Goal: Information Seeking & Learning: Learn about a topic

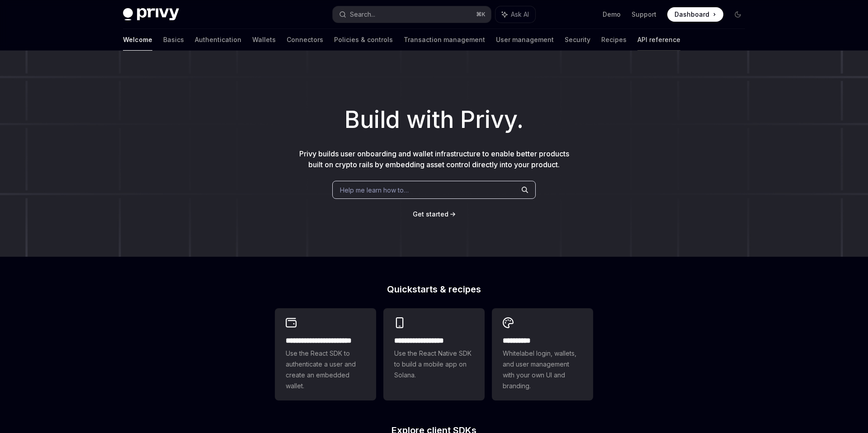
click at [638, 34] on link "API reference" at bounding box center [659, 40] width 43 height 22
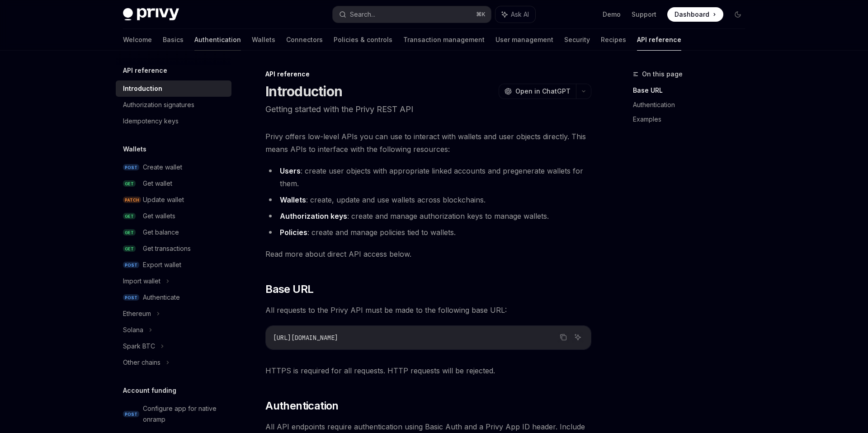
click at [194, 43] on link "Authentication" at bounding box center [217, 40] width 47 height 22
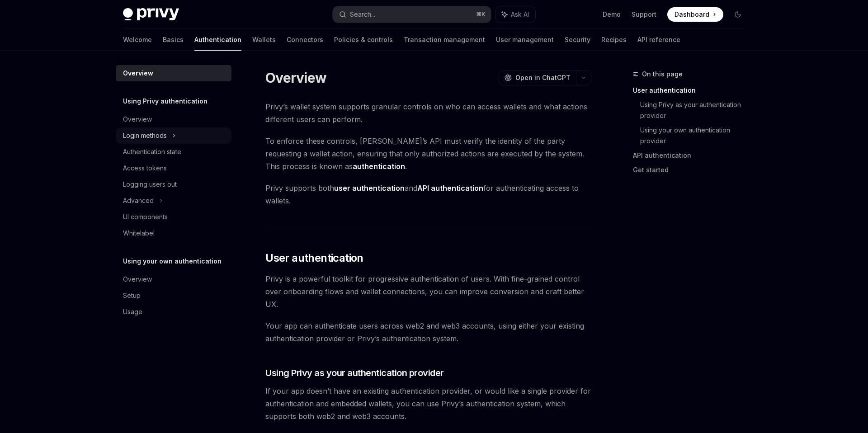
click at [163, 132] on div "Login methods" at bounding box center [145, 135] width 44 height 11
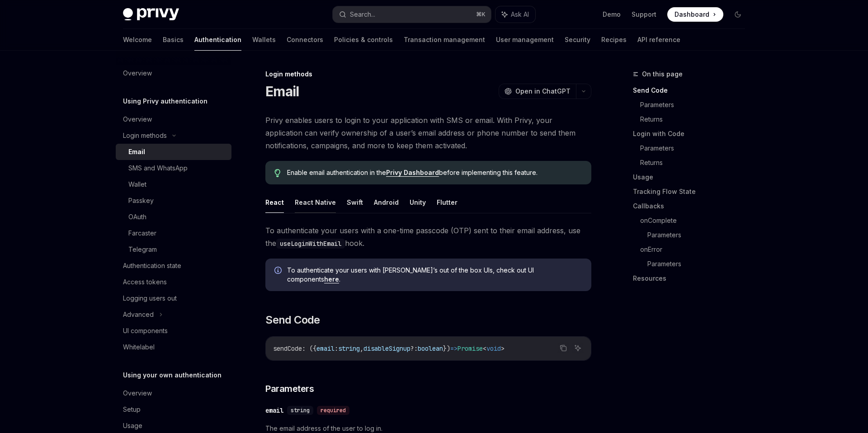
click at [309, 206] on button "React Native" at bounding box center [315, 202] width 41 height 21
click at [347, 205] on button "Swift" at bounding box center [355, 202] width 16 height 21
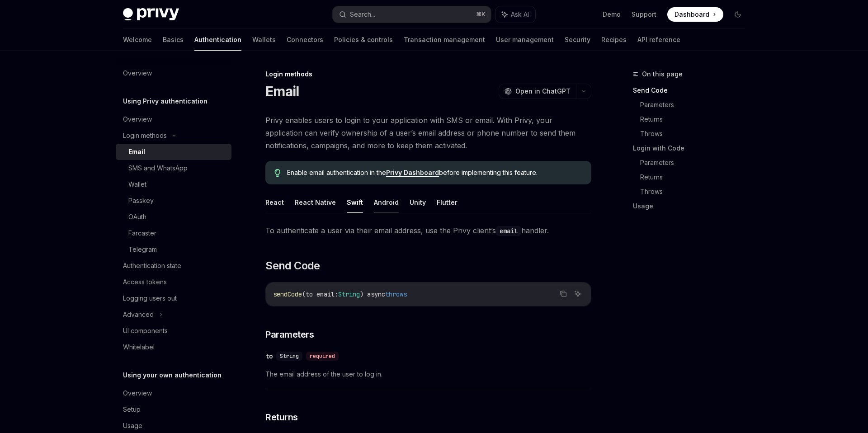
click at [381, 205] on button "Android" at bounding box center [386, 202] width 25 height 21
click at [421, 207] on ul "React React Native Swift Android Unity Flutter" at bounding box center [428, 203] width 326 height 22
click at [404, 207] on ul "React React Native Swift Android Unity Flutter" at bounding box center [428, 203] width 326 height 22
click at [444, 205] on button "Flutter" at bounding box center [447, 202] width 21 height 21
click at [276, 205] on button "React" at bounding box center [274, 202] width 19 height 21
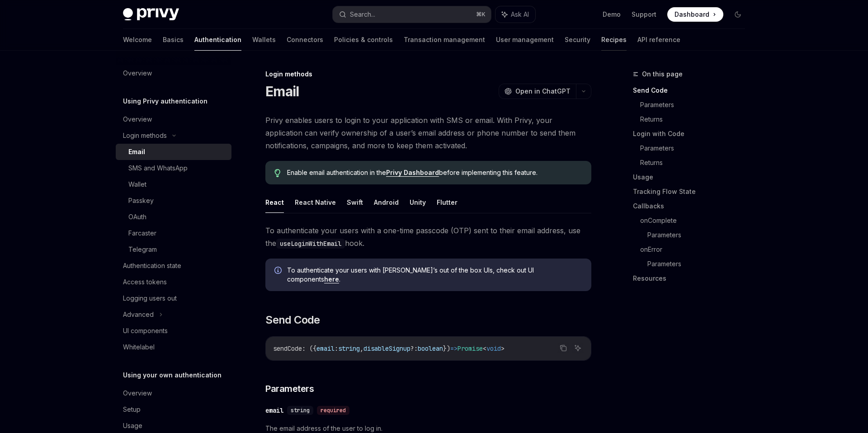
click at [601, 42] on link "Recipes" at bounding box center [613, 40] width 25 height 22
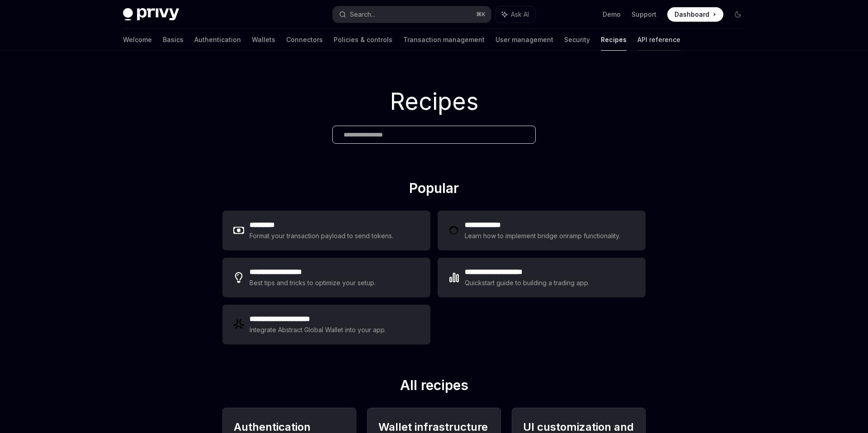
click at [638, 41] on link "API reference" at bounding box center [659, 40] width 43 height 22
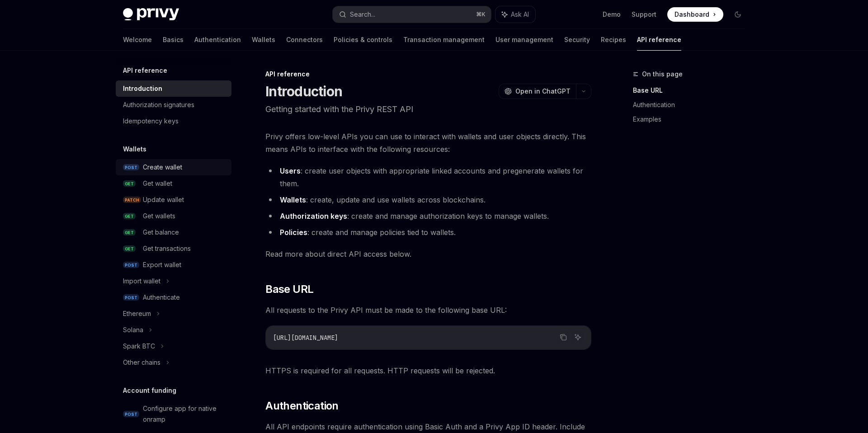
click at [146, 165] on div "Create wallet" at bounding box center [162, 167] width 39 height 11
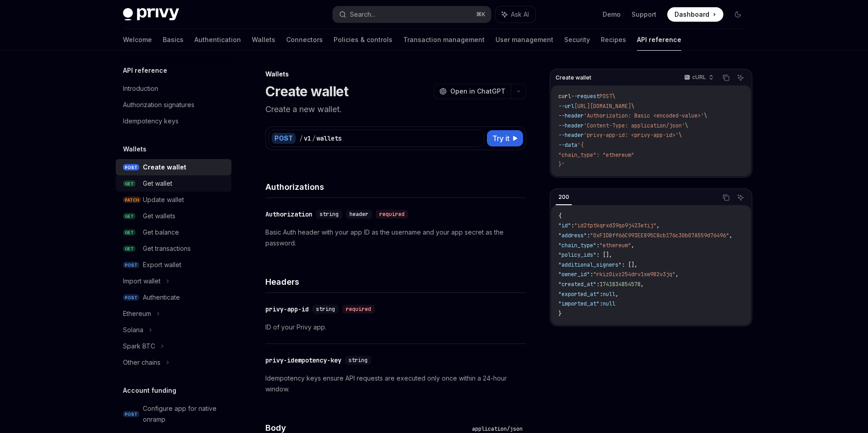
click at [167, 188] on div "Get wallet" at bounding box center [157, 183] width 29 height 11
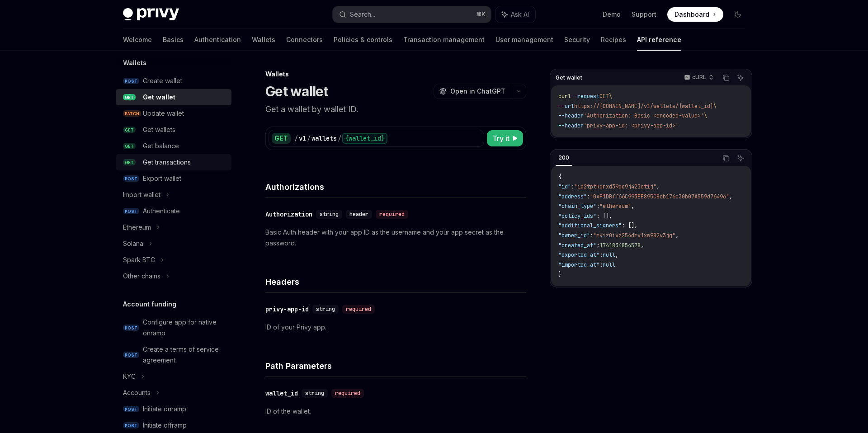
scroll to position [88, 0]
click at [179, 208] on div "Authenticate" at bounding box center [161, 209] width 37 height 11
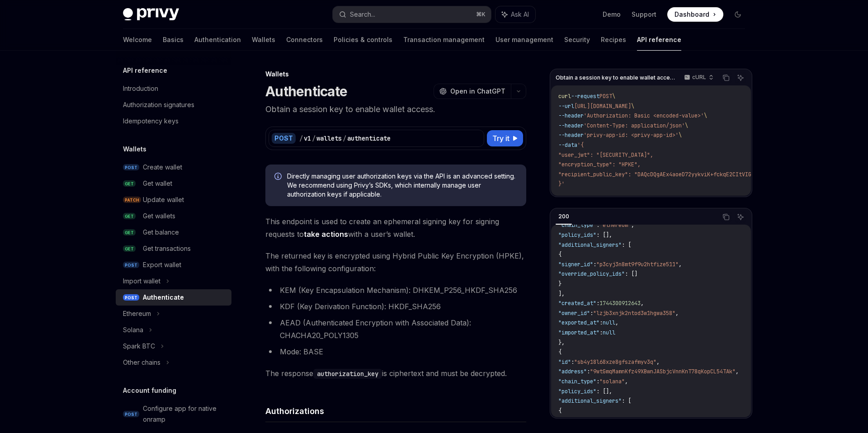
scroll to position [118, 0]
type textarea "*"
